Goal: Find contact information

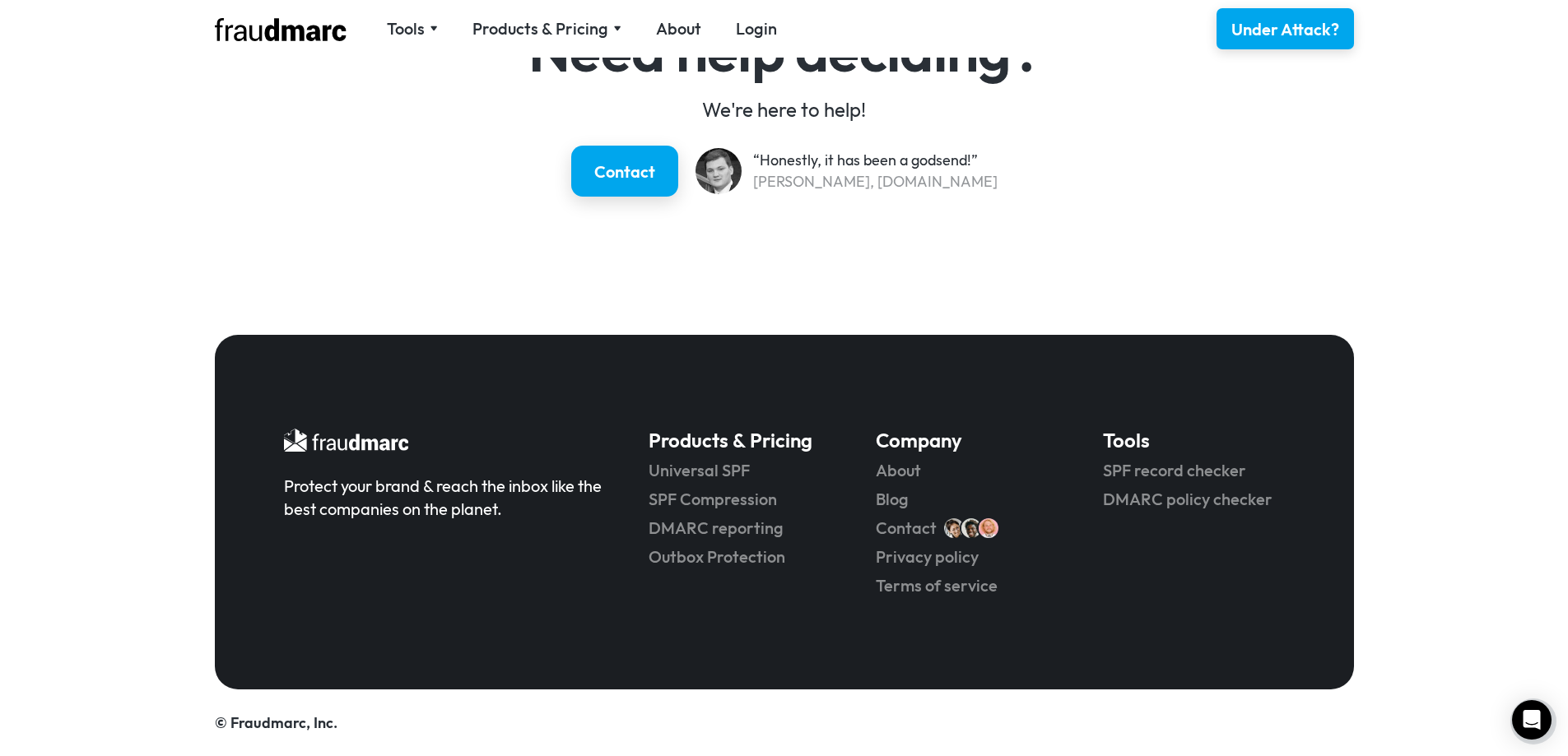
scroll to position [2442, 0]
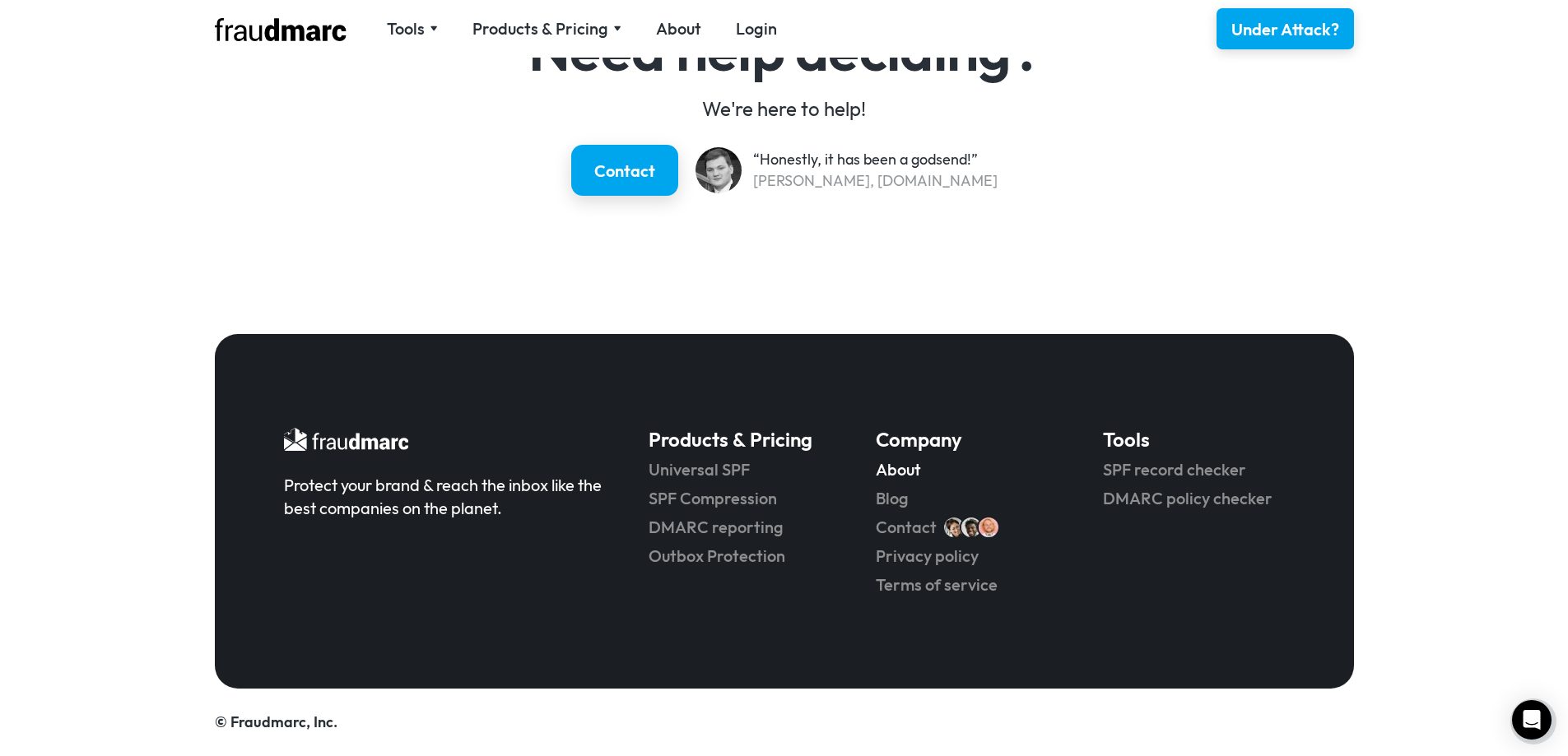
click at [903, 472] on link "About" at bounding box center [966, 470] width 181 height 23
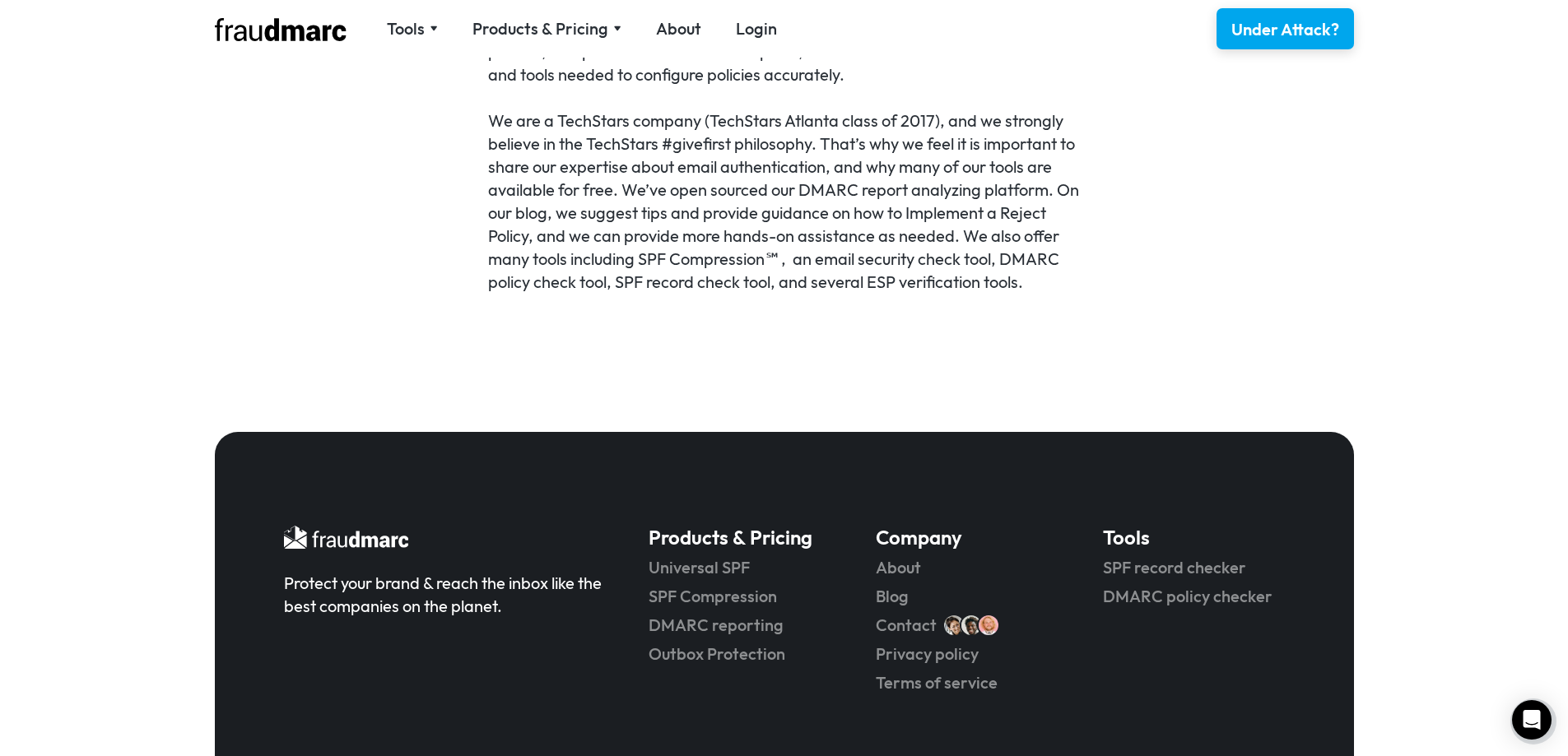
scroll to position [1189, 0]
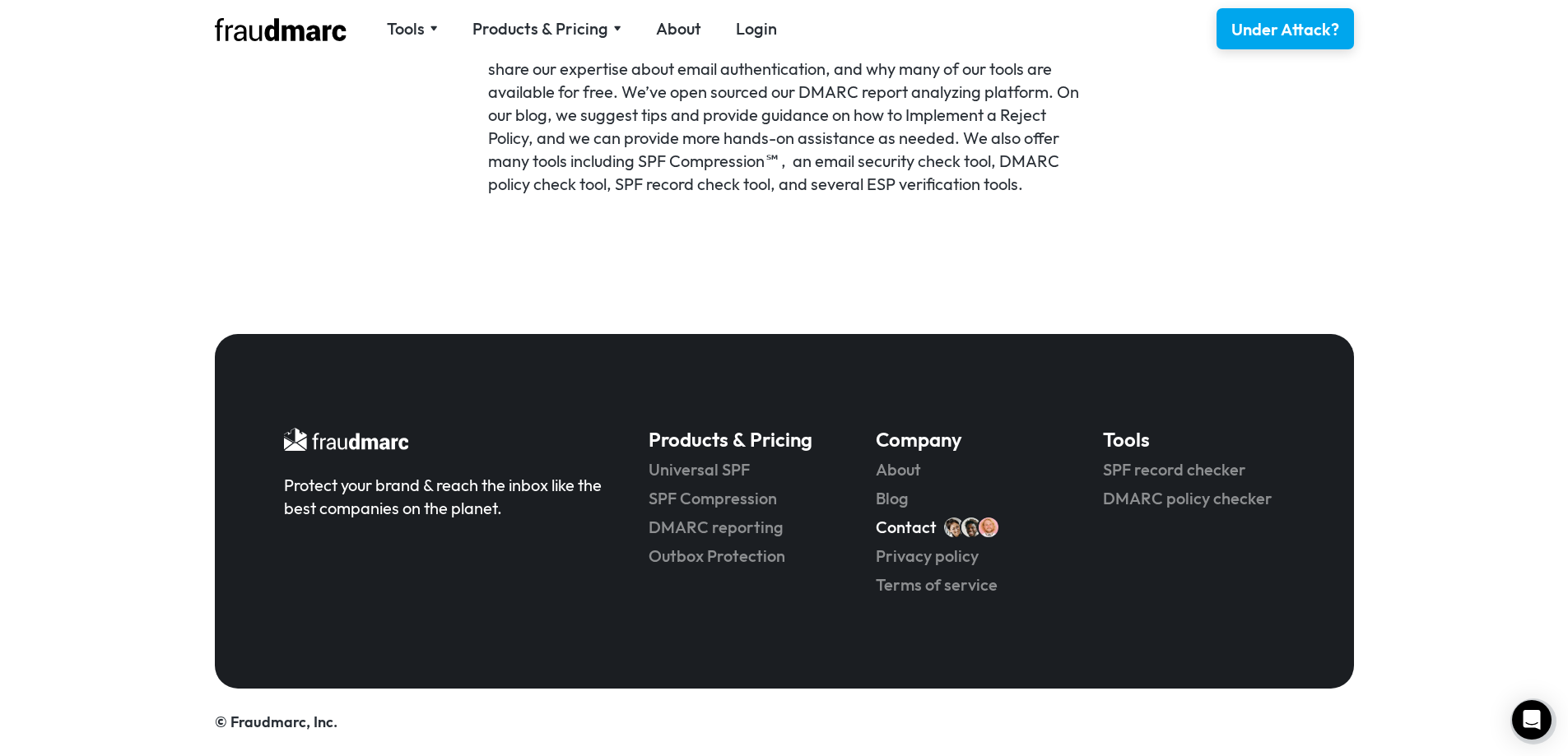
click at [907, 522] on link "Contact" at bounding box center [906, 528] width 61 height 23
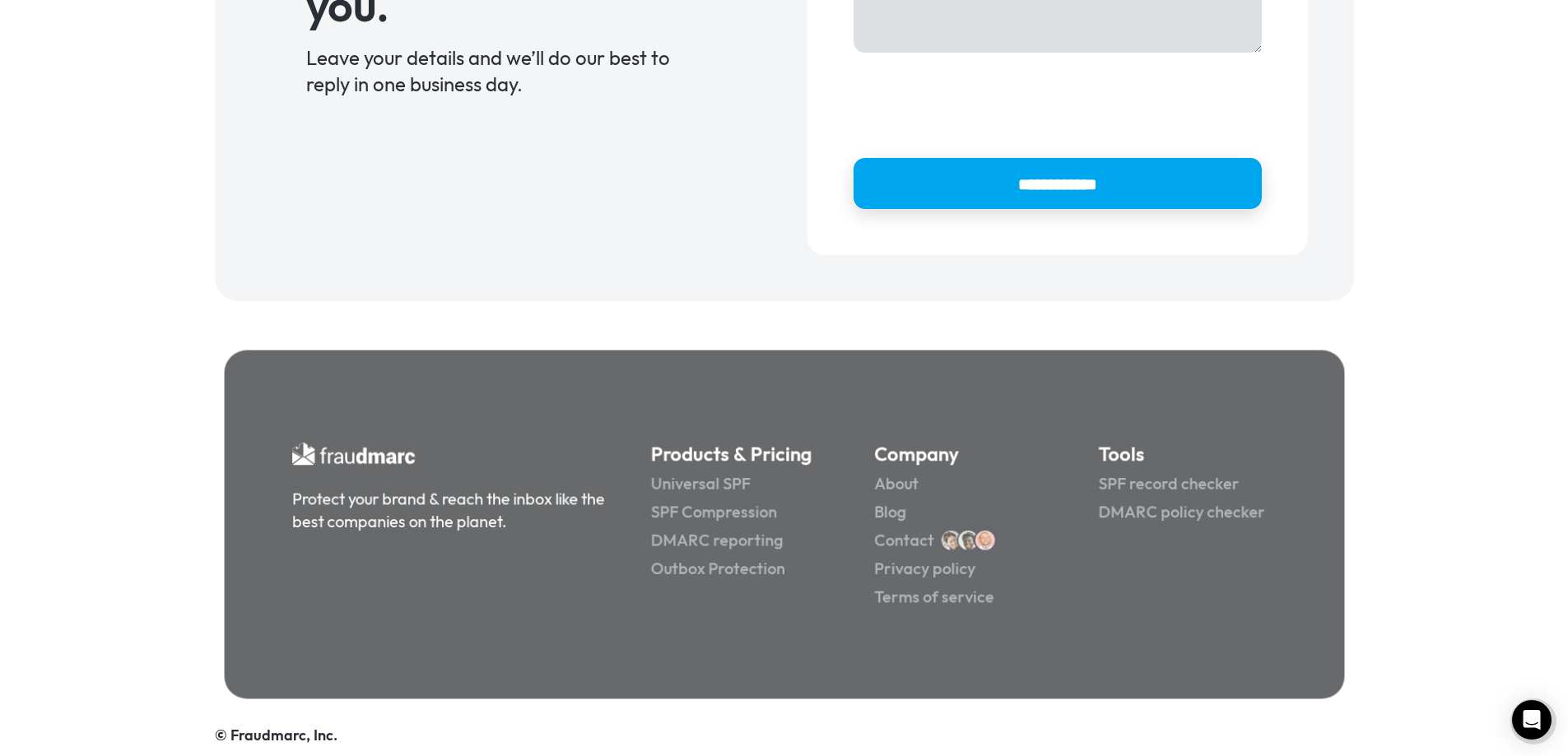
scroll to position [563, 0]
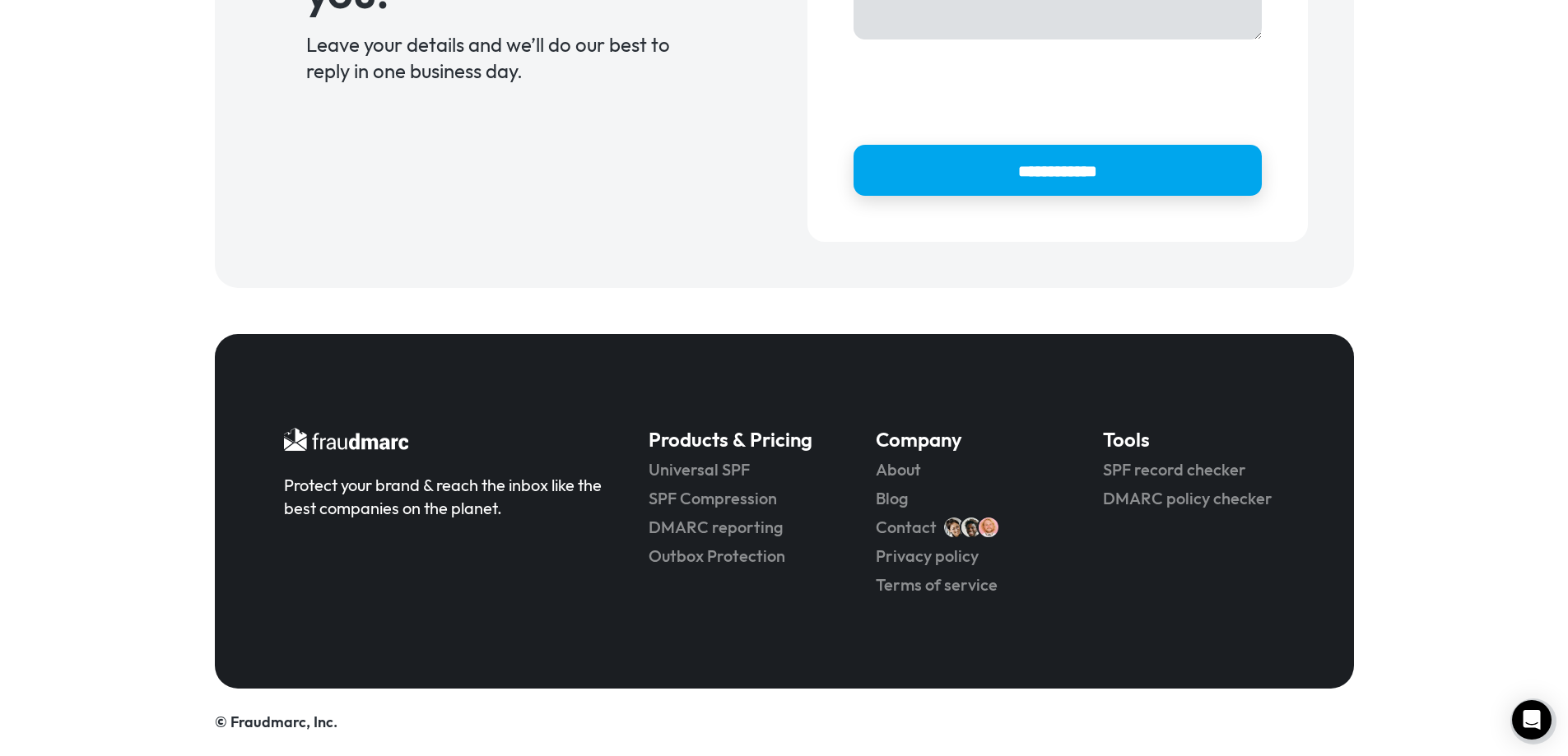
drag, startPoint x: 140, startPoint y: 94, endPoint x: 270, endPoint y: 20, distance: 149.6
